Goal: Transaction & Acquisition: Purchase product/service

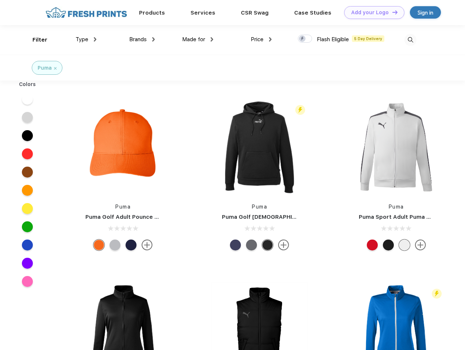
click at [372, 12] on link "Add your Logo Design Tool" at bounding box center [374, 12] width 60 height 13
click at [0, 0] on div "Design Tool" at bounding box center [0, 0] width 0 height 0
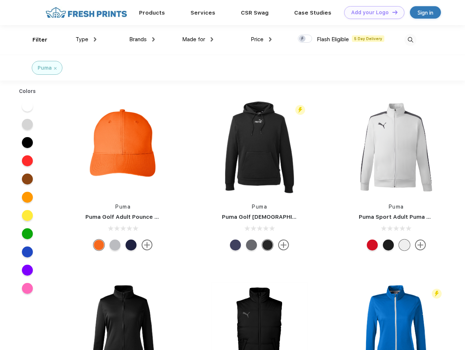
click at [392, 12] on link "Add your Logo Design Tool" at bounding box center [374, 12] width 60 height 13
click at [35, 40] on div "Filter" at bounding box center [39, 40] width 15 height 8
click at [86, 39] on span "Type" at bounding box center [82, 39] width 13 height 7
click at [142, 39] on span "Brands" at bounding box center [138, 39] width 18 height 7
click at [198, 39] on span "Made for" at bounding box center [193, 39] width 23 height 7
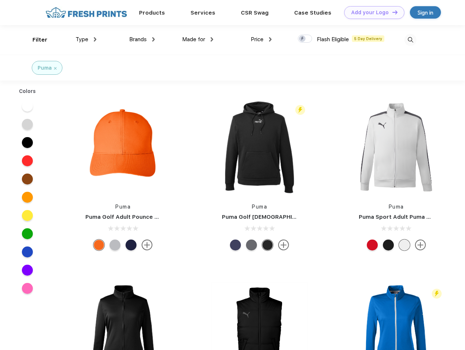
click at [261, 39] on span "Price" at bounding box center [257, 39] width 13 height 7
click at [305, 39] on div at bounding box center [305, 39] width 14 height 8
click at [303, 39] on input "checkbox" at bounding box center [300, 36] width 5 height 5
click at [410, 40] on img at bounding box center [411, 40] width 12 height 12
